Goal: Use online tool/utility: Utilize a website feature to perform a specific function

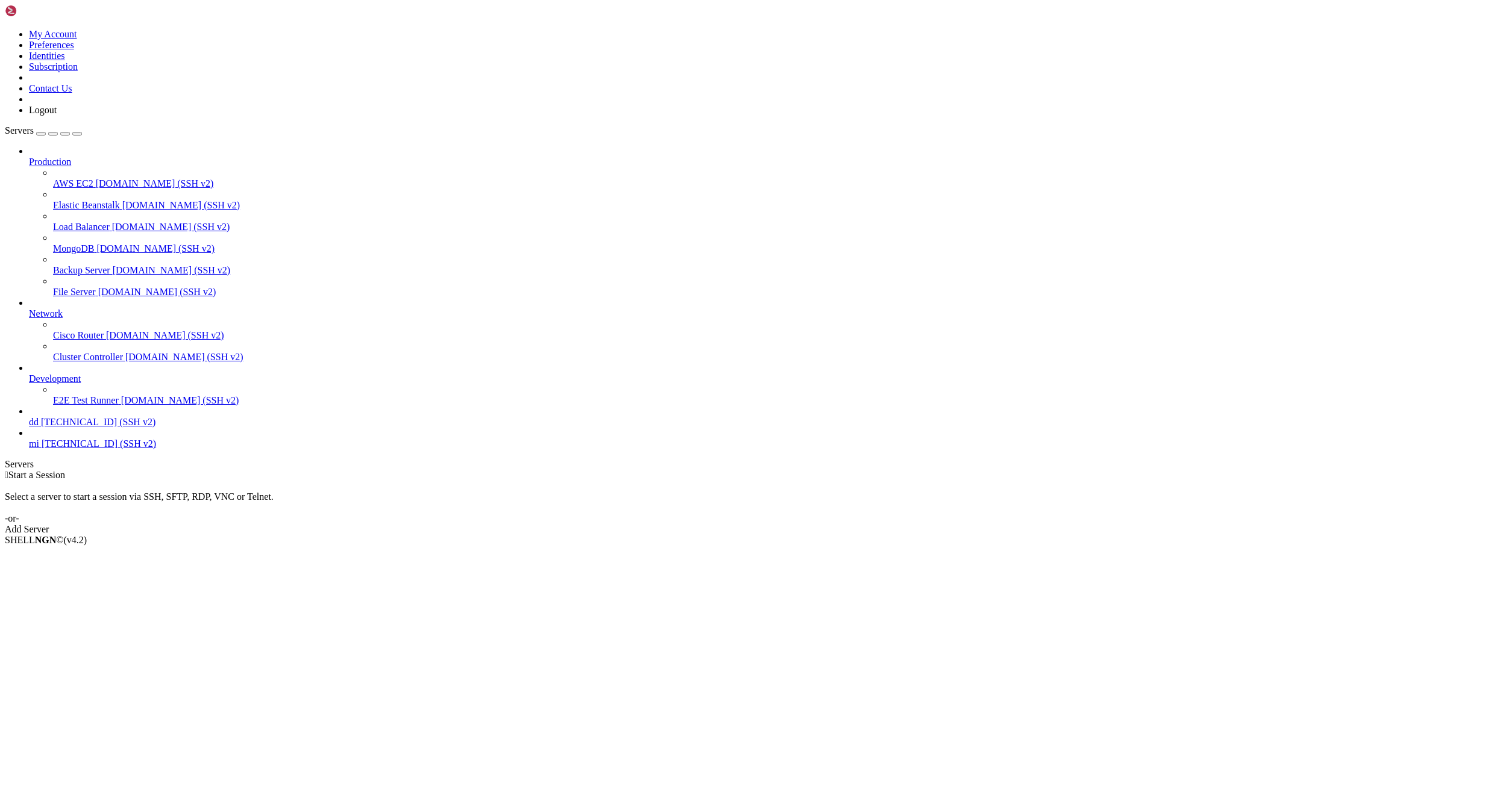
click at [48, 449] on span "[TECHNICAL_ID] (SSH v2)" at bounding box center [98, 444] width 114 height 10
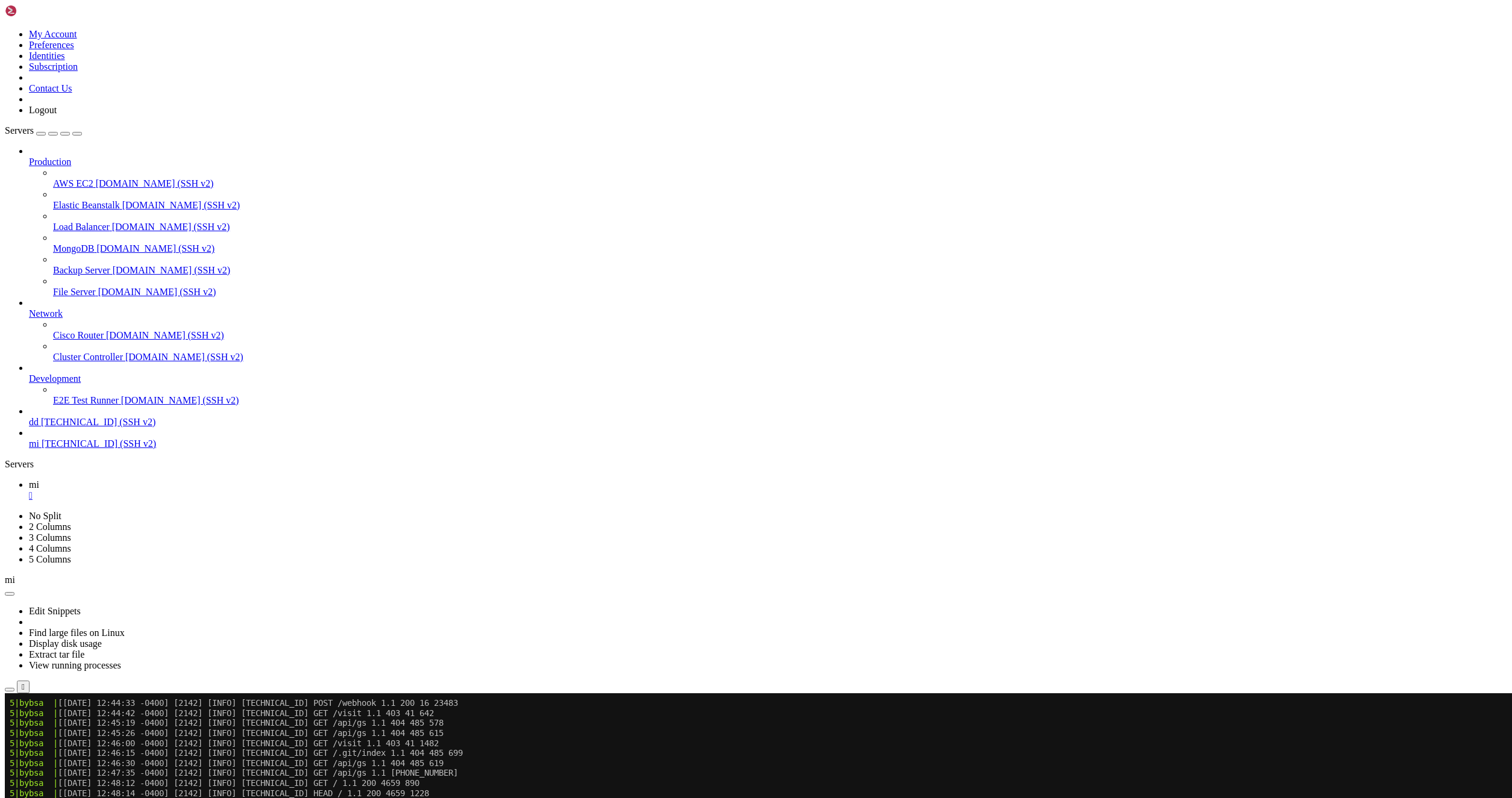
scroll to position [3387, 0]
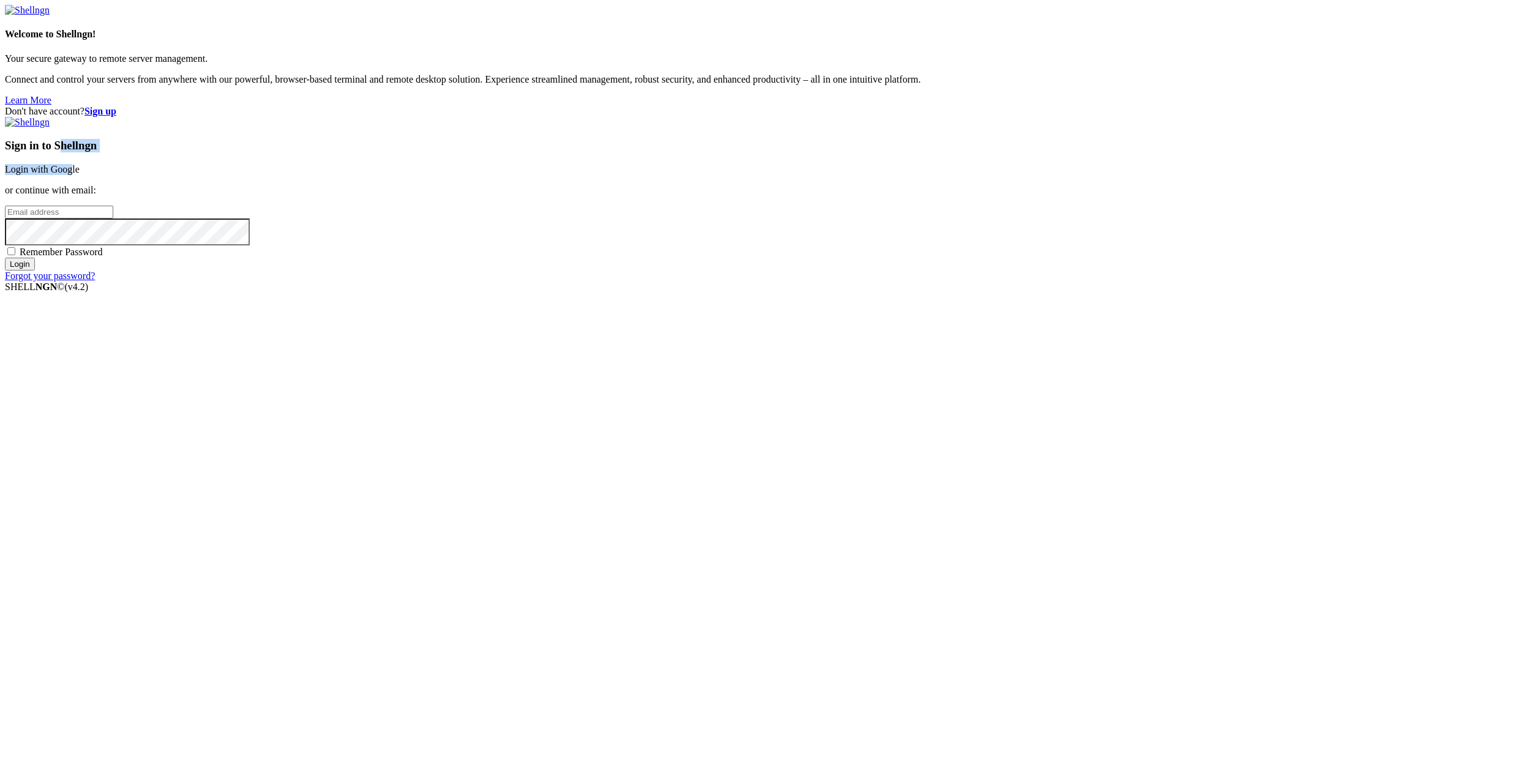
click at [936, 282] on div "Sign in to Shellngn Login with Google or continue with email: Remember Password…" at bounding box center [768, 199] width 1526 height 165
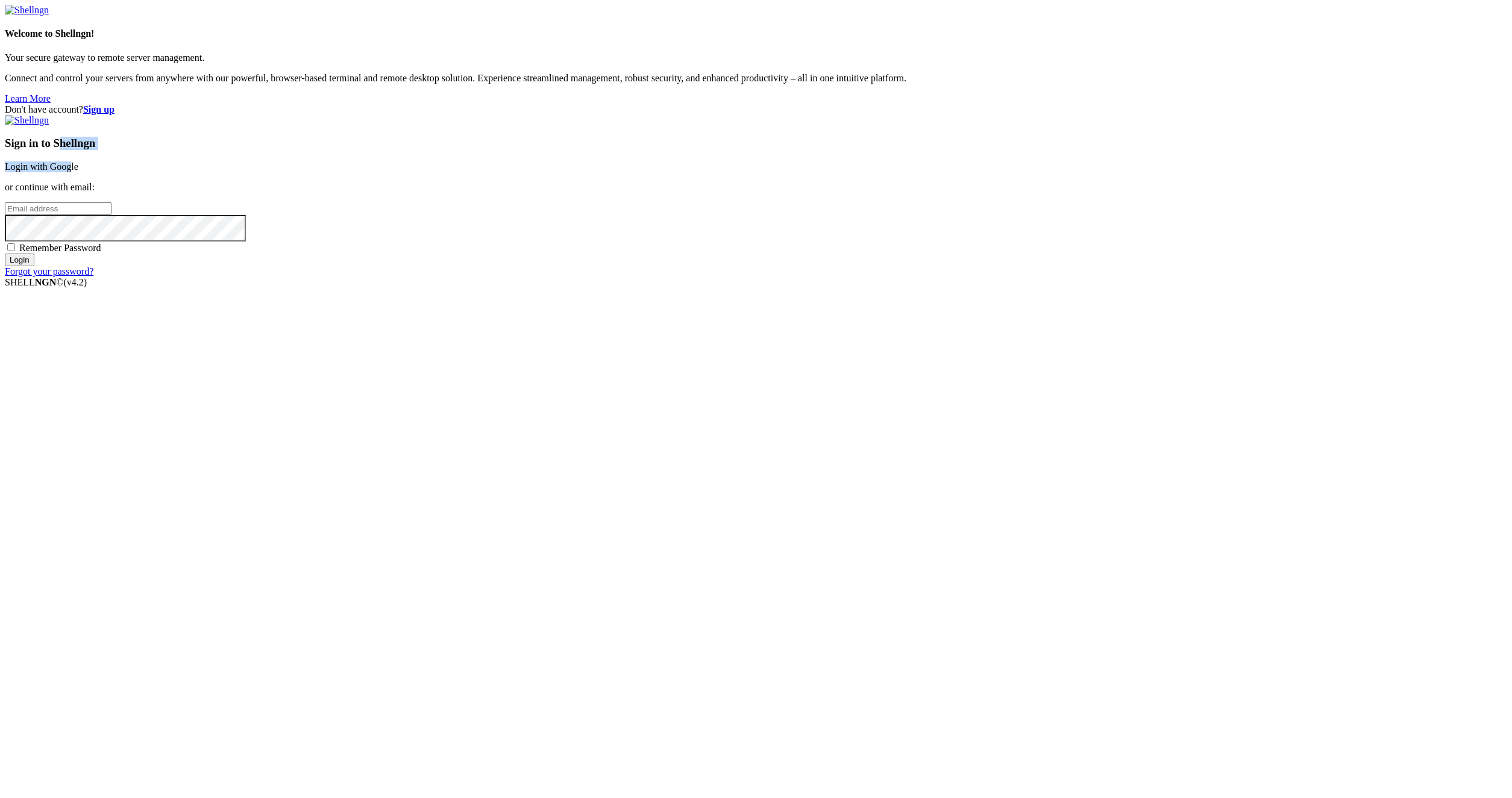
click at [78, 172] on link "Login with Google" at bounding box center [41, 166] width 73 height 10
drag, startPoint x: 977, startPoint y: 319, endPoint x: 975, endPoint y: 333, distance: 14.1
click at [976, 277] on div "Sign in to Shellngn Login with Google or continue with email: Remember Password…" at bounding box center [756, 196] width 1502 height 162
click at [78, 172] on link "Login with Google" at bounding box center [41, 166] width 73 height 10
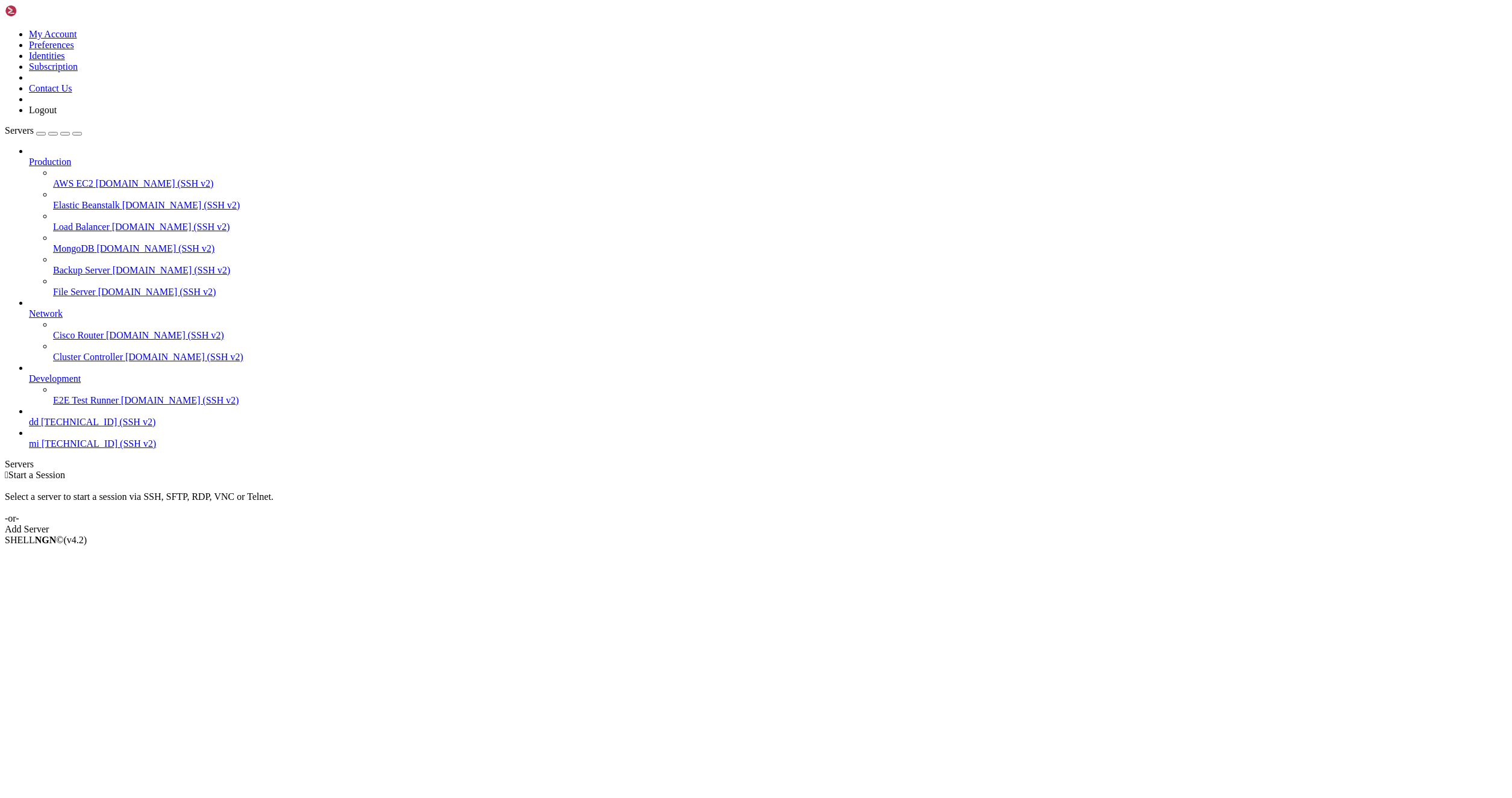
click at [29, 439] on icon at bounding box center [29, 439] width 0 height 0
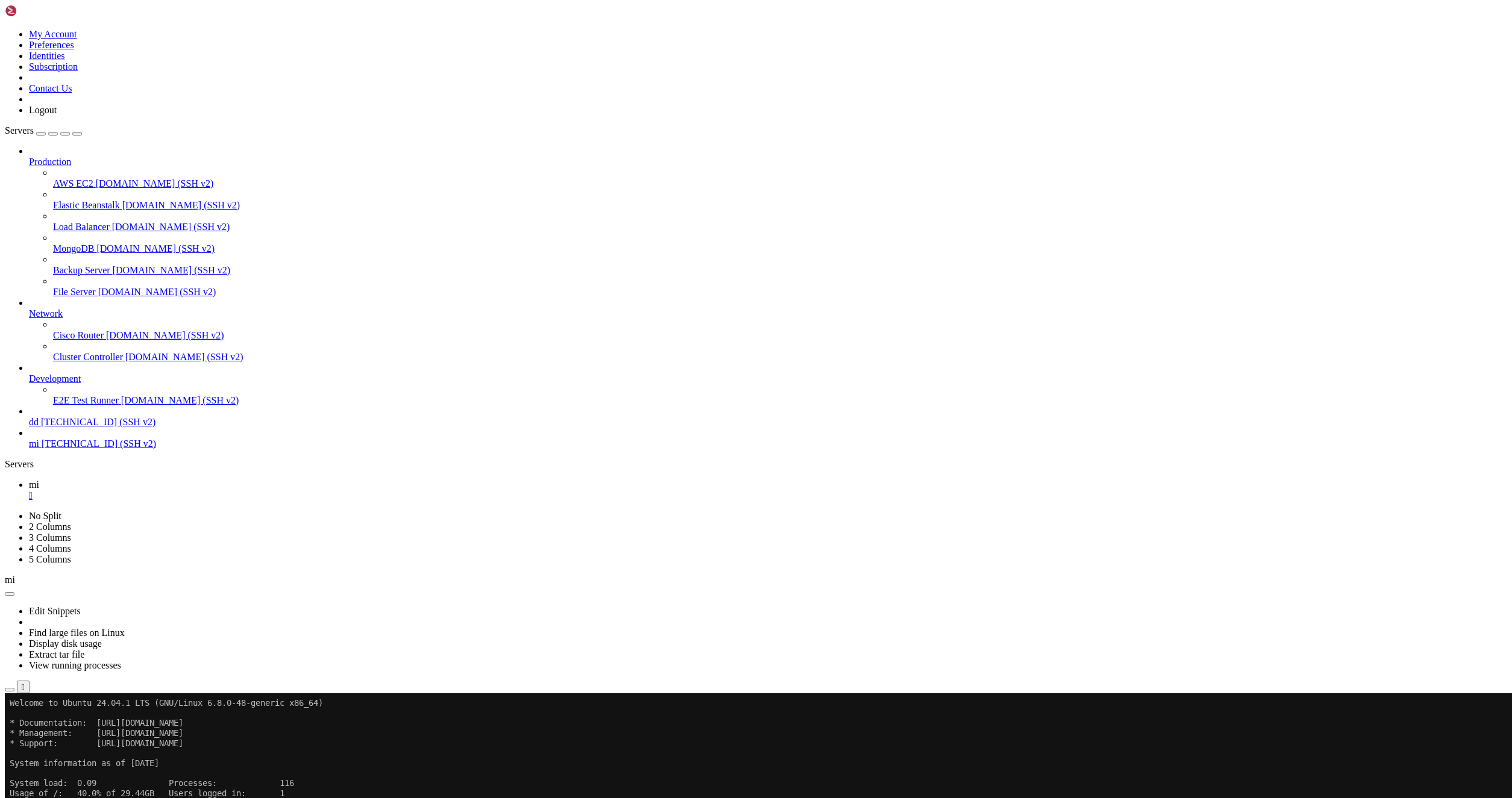
drag, startPoint x: 510, startPoint y: 934, endPoint x: 425, endPoint y: 893, distance: 94.4
drag, startPoint x: 753, startPoint y: 1265, endPoint x: 857, endPoint y: 1263, distance: 104.0
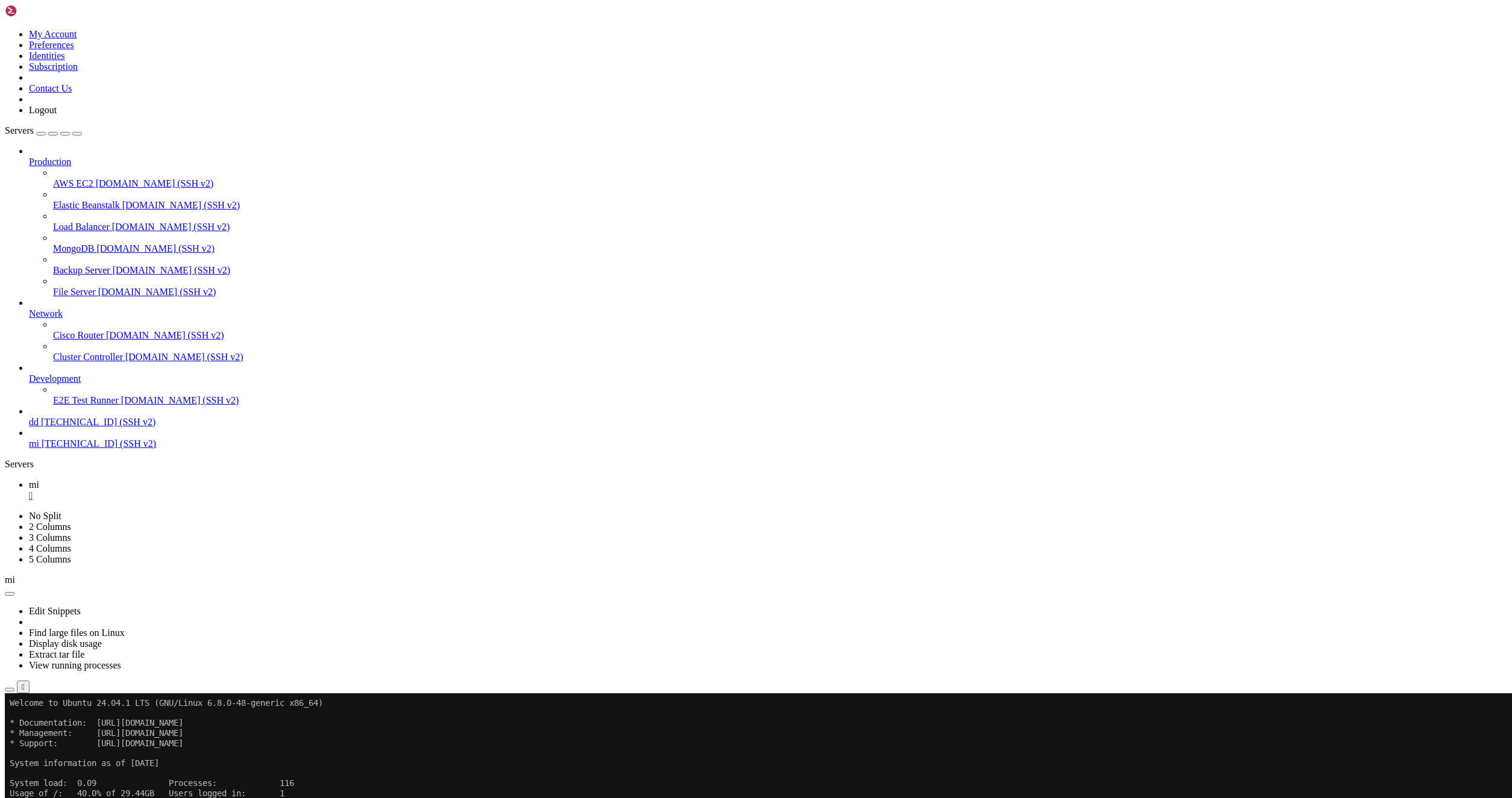
drag, startPoint x: 902, startPoint y: 1263, endPoint x: 751, endPoint y: 1265, distance: 151.0
drag, startPoint x: 481, startPoint y: 1283, endPoint x: 330, endPoint y: 1281, distance: 151.0
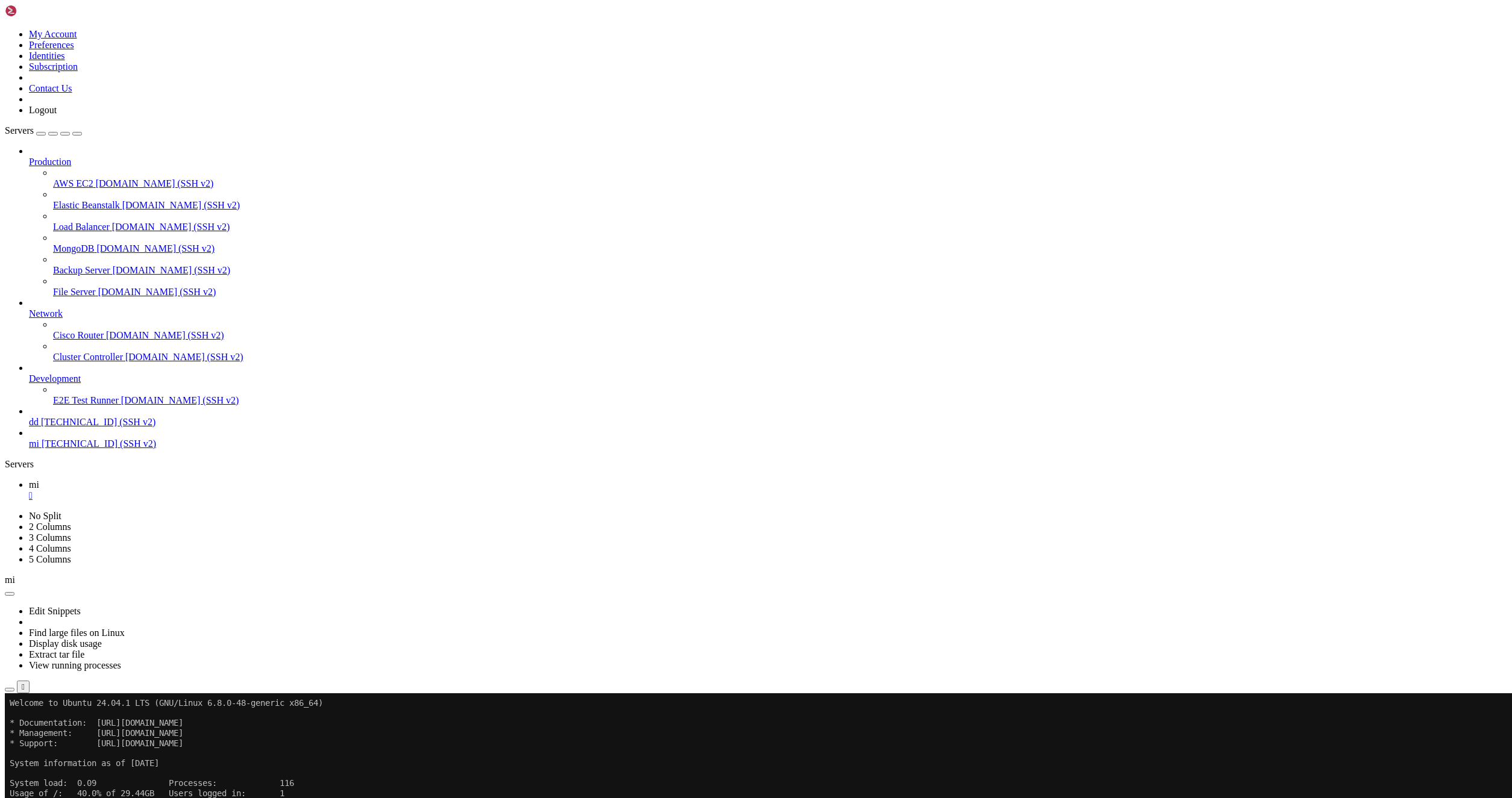
scroll to position [10, 0]
drag, startPoint x: 329, startPoint y: 1292, endPoint x: 483, endPoint y: 1295, distance: 154.0
drag, startPoint x: 330, startPoint y: 1284, endPoint x: 482, endPoint y: 1280, distance: 152.1
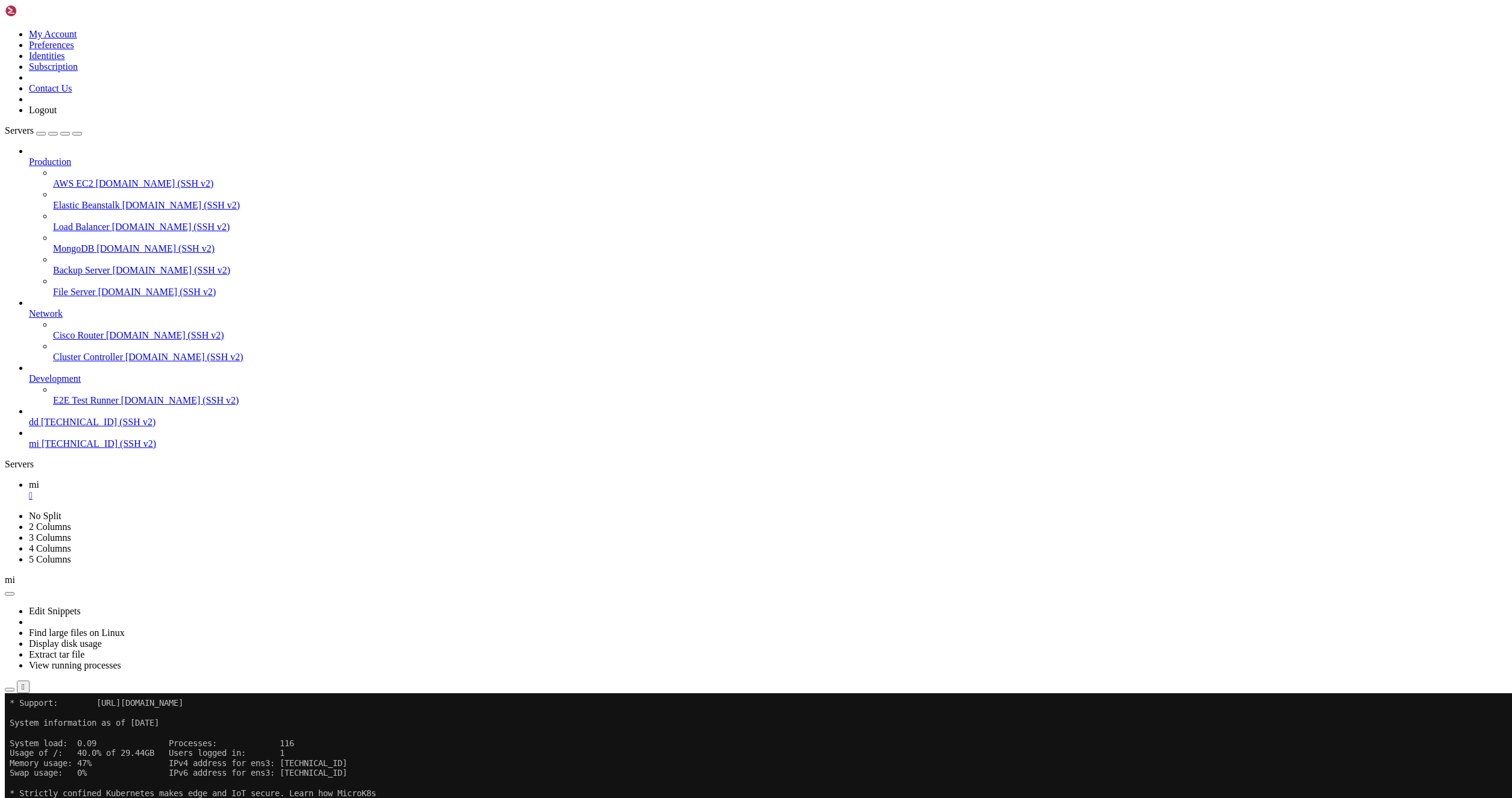
drag, startPoint x: 341, startPoint y: 1352, endPoint x: 334, endPoint y: 1349, distance: 7.6
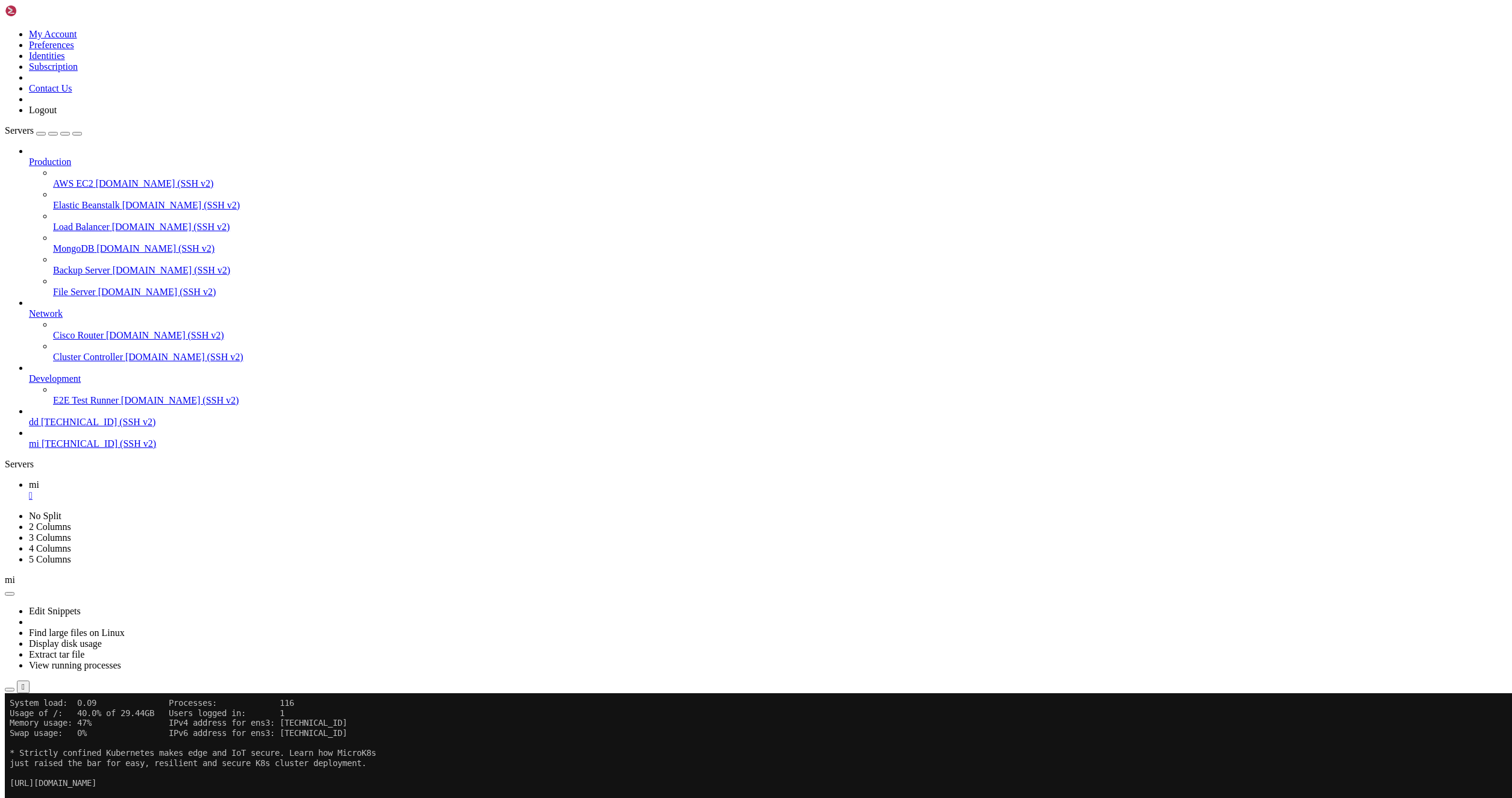
scroll to position [441, 0]
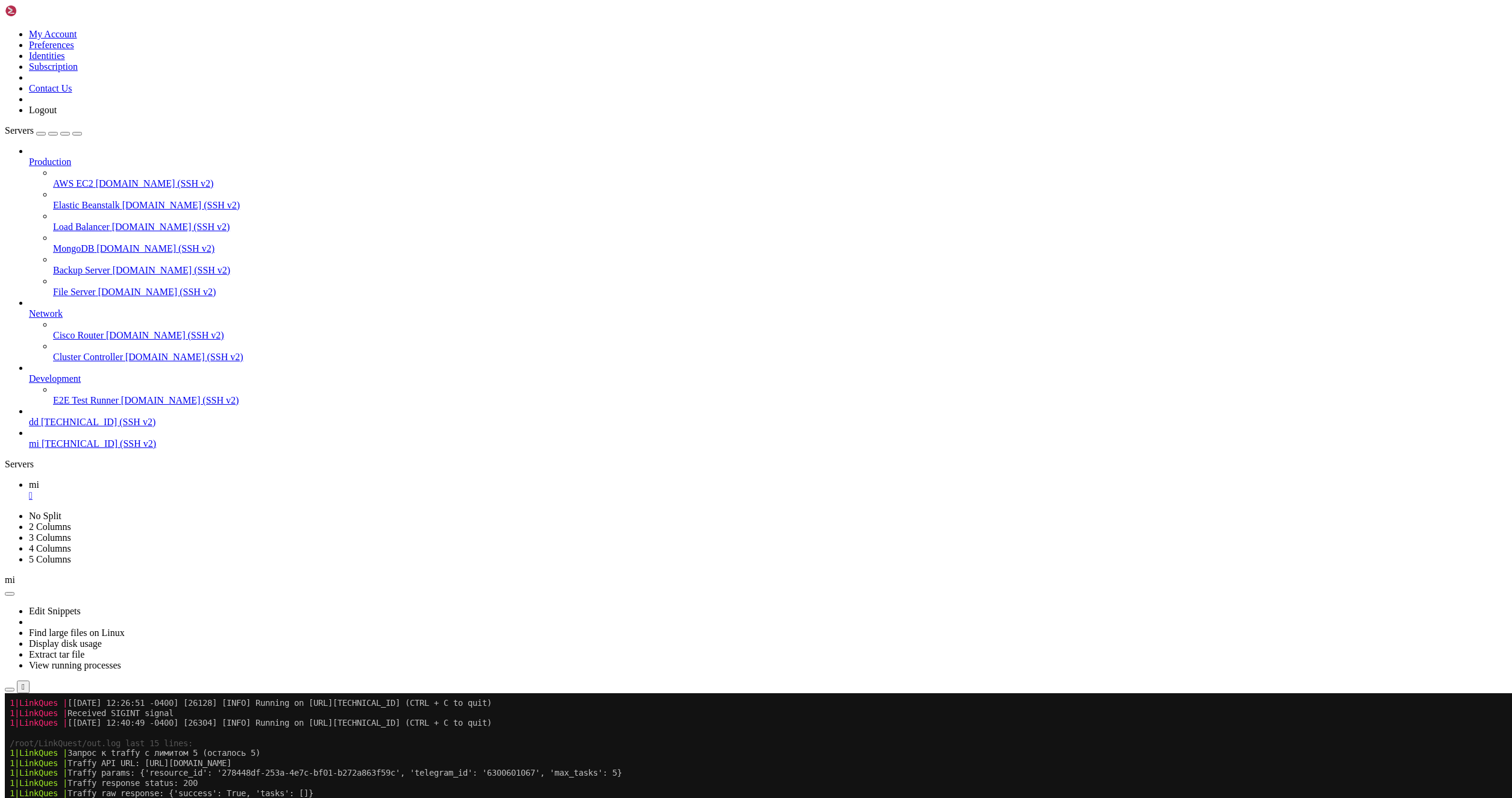
click at [14, 688] on button "button" at bounding box center [9, 690] width 9 height 3
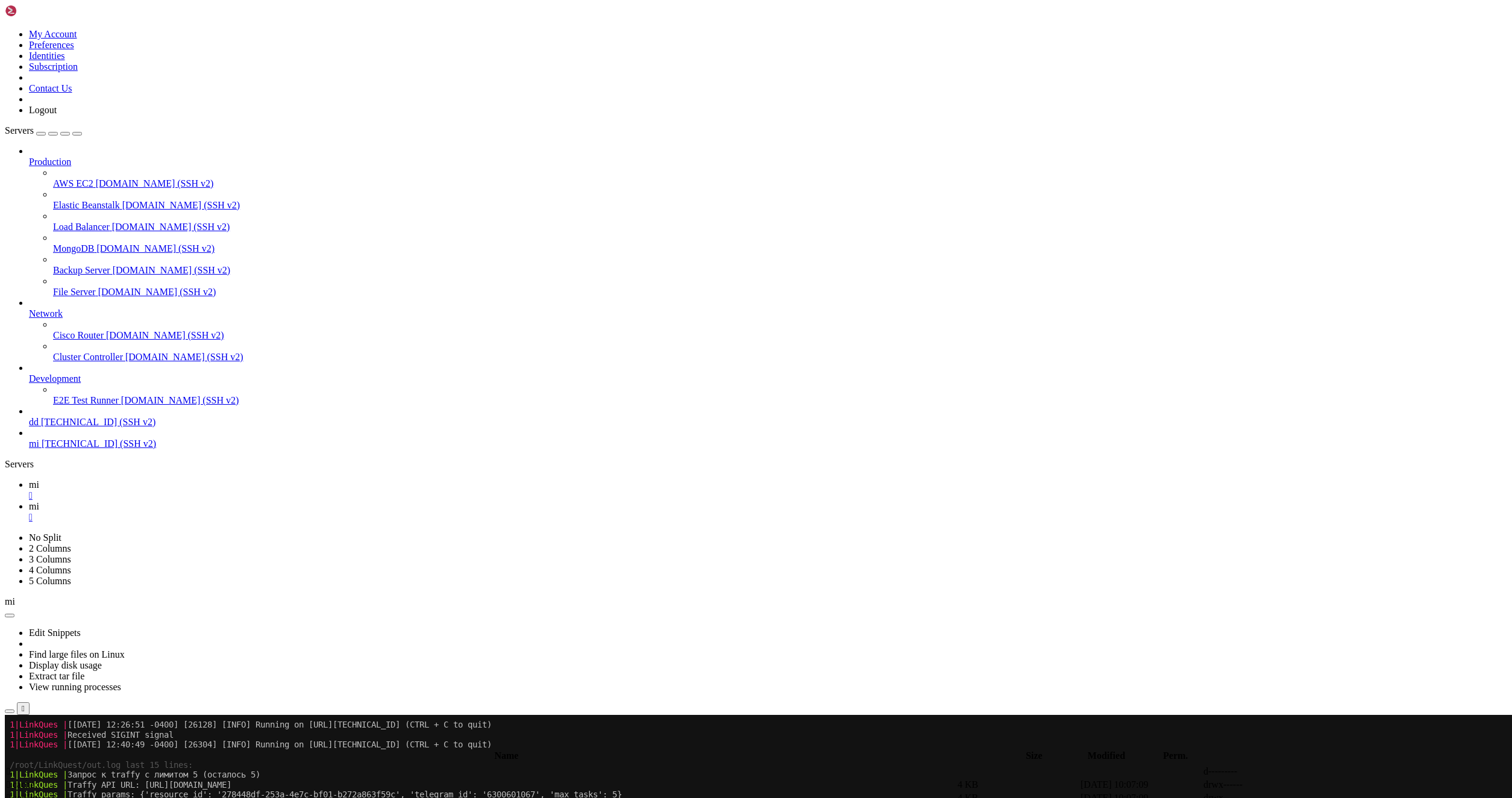
type input "/root/LinkQuest"
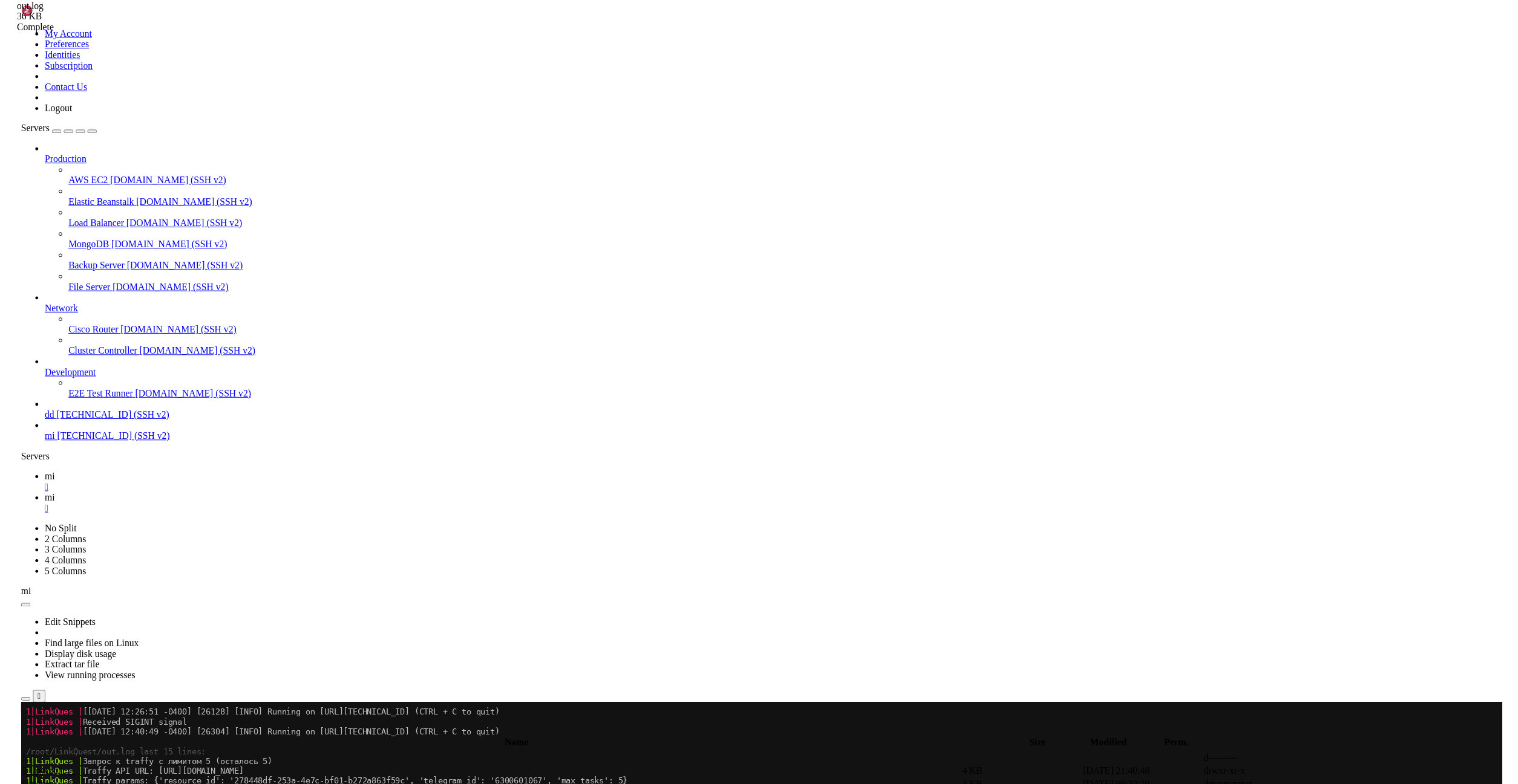
scroll to position [415, 0]
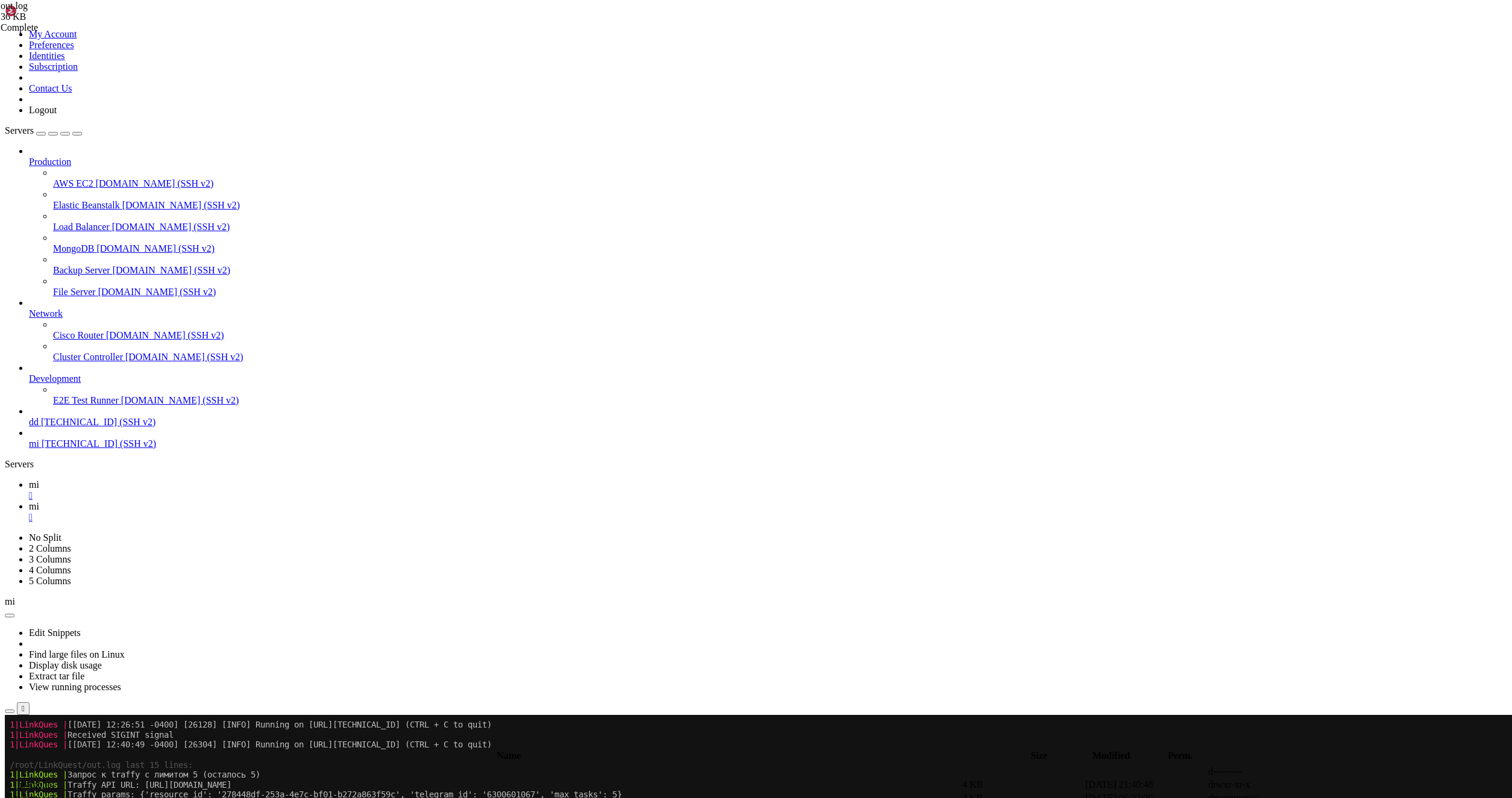
drag, startPoint x: 187, startPoint y: 560, endPoint x: 881, endPoint y: 765, distance: 723.6
drag, startPoint x: 340, startPoint y: 551, endPoint x: 332, endPoint y: 552, distance: 8.1
drag, startPoint x: 214, startPoint y: 541, endPoint x: 194, endPoint y: 539, distance: 20.1
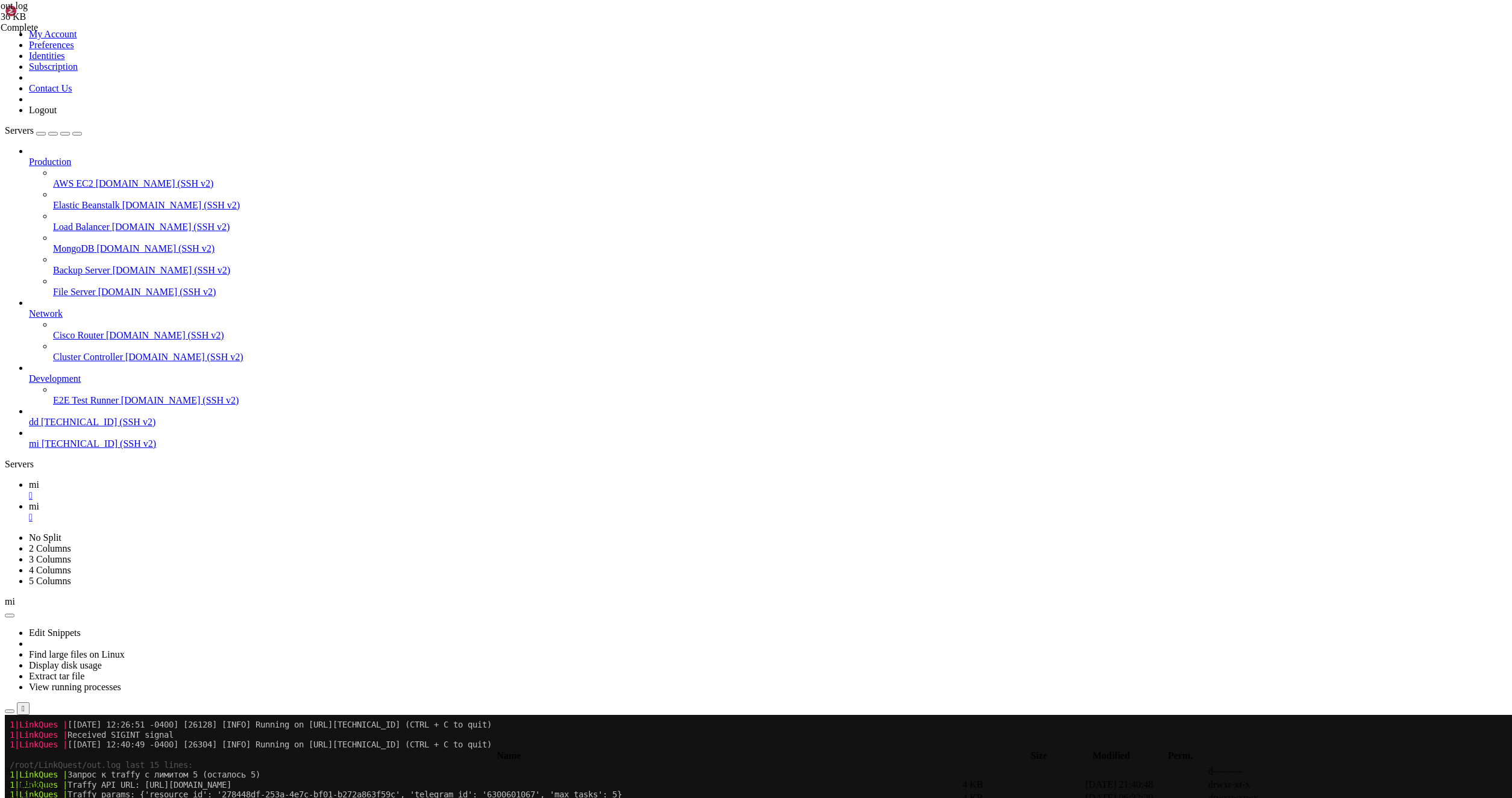
drag, startPoint x: 182, startPoint y: 546, endPoint x: 875, endPoint y: 754, distance: 723.5
type textarea "sub {'webhooks': [{'webhook_id': 949298, 'link': 'https://t.me/+ARES3mO9YrRlOGV…"
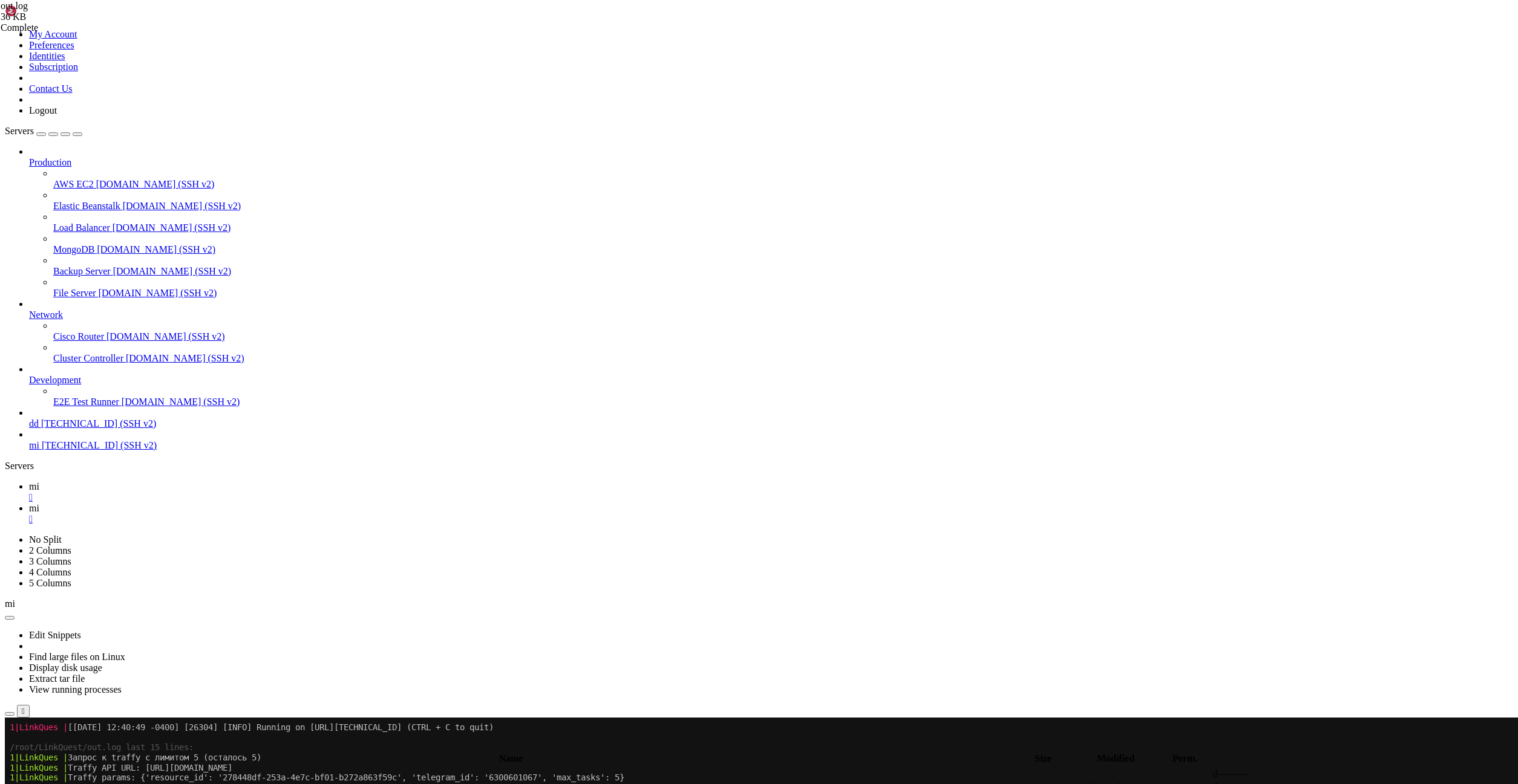
scroll to position [462, 0]
